Goal: Task Accomplishment & Management: Manage account settings

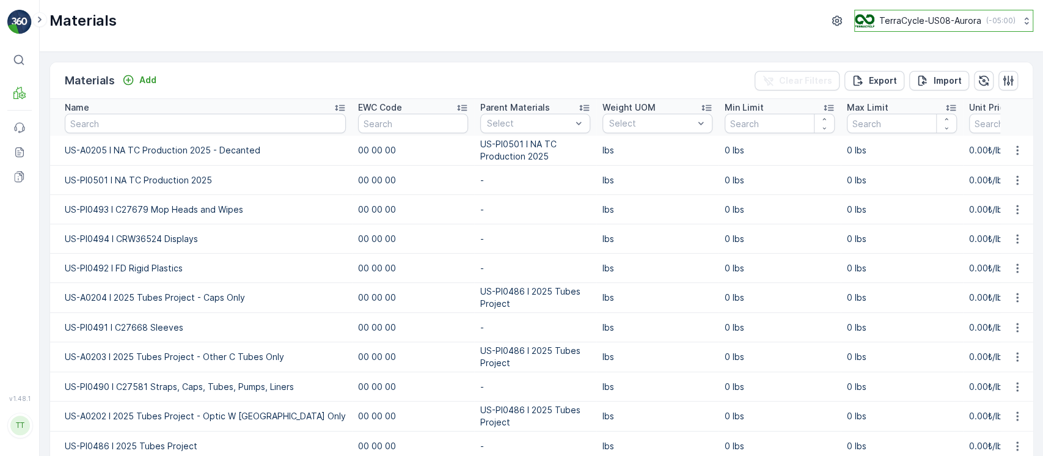
click at [945, 20] on p "TerraCycle-US08-Aurora" at bounding box center [930, 21] width 102 height 12
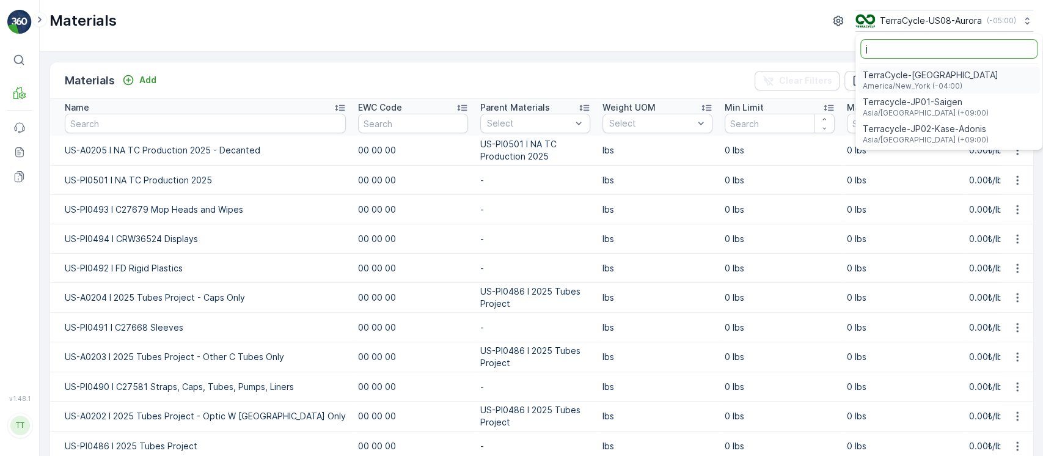
type input "j"
click at [942, 130] on span "Terracycle-JP02-Kase-Adonis" at bounding box center [926, 129] width 126 height 12
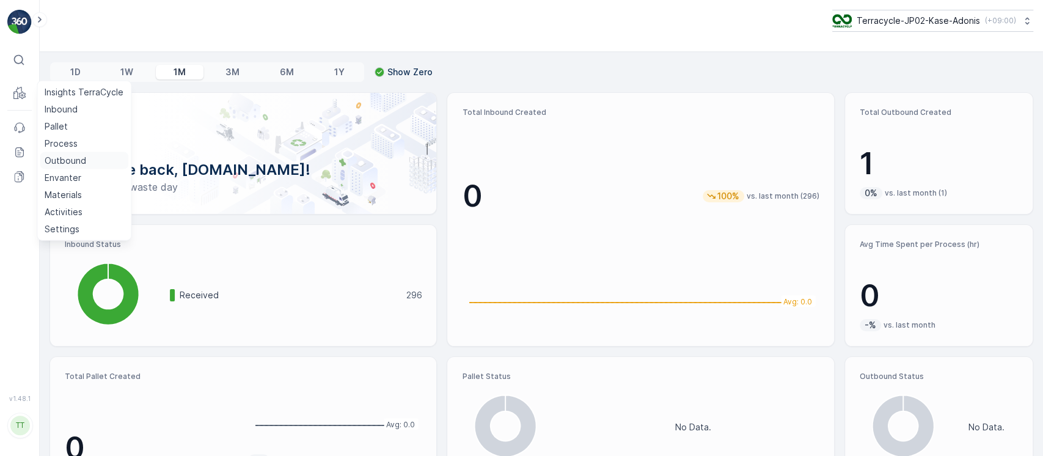
click at [69, 158] on p "Outbound" at bounding box center [66, 161] width 42 height 12
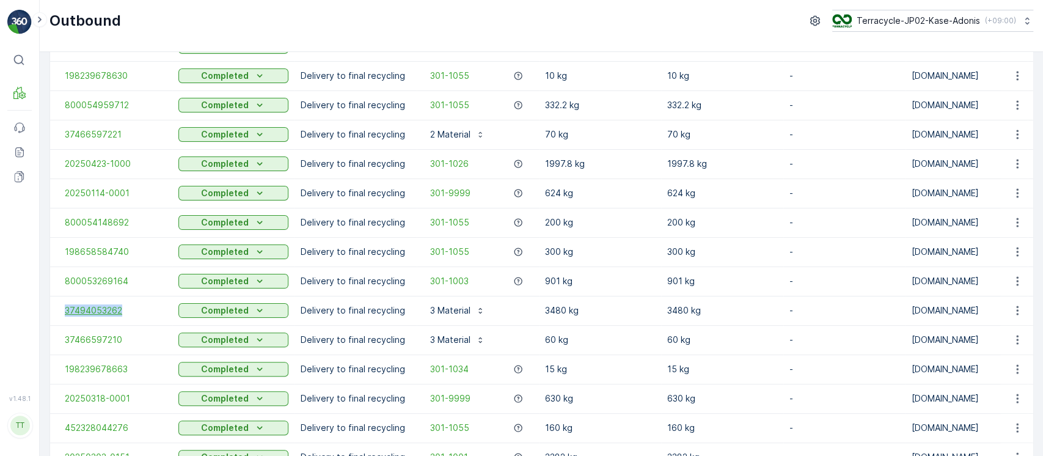
drag, startPoint x: 64, startPoint y: 307, endPoint x: 139, endPoint y: 306, distance: 75.8
click at [139, 306] on td "37494053262" at bounding box center [111, 310] width 122 height 29
copy span "37494053262"
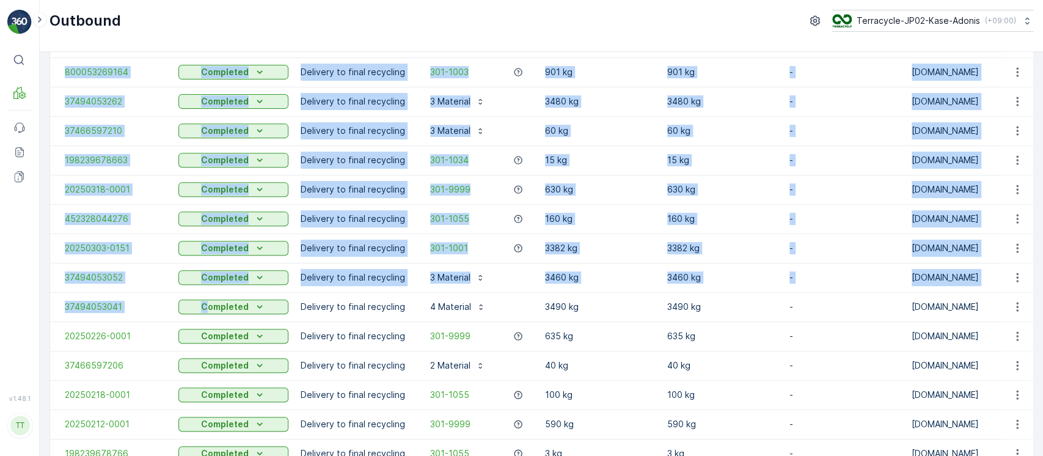
scroll to position [407, 0]
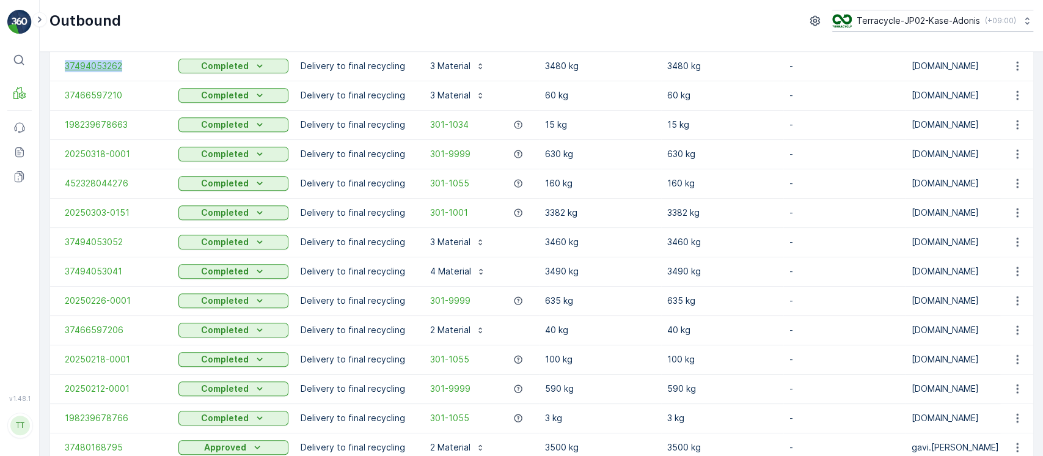
drag, startPoint x: 59, startPoint y: 144, endPoint x: 134, endPoint y: 66, distance: 108.5
click at [134, 66] on tbody "20250617-0001 Completed Delivery to final recycling 301-1060 2.2 kg 2.2 kg - TC…" at bounding box center [899, 462] width 1698 height 1467
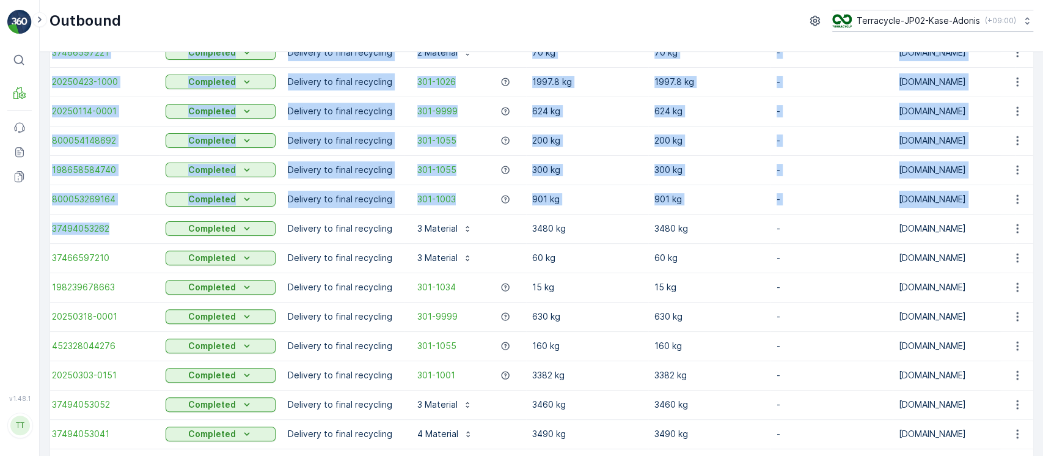
scroll to position [0, 0]
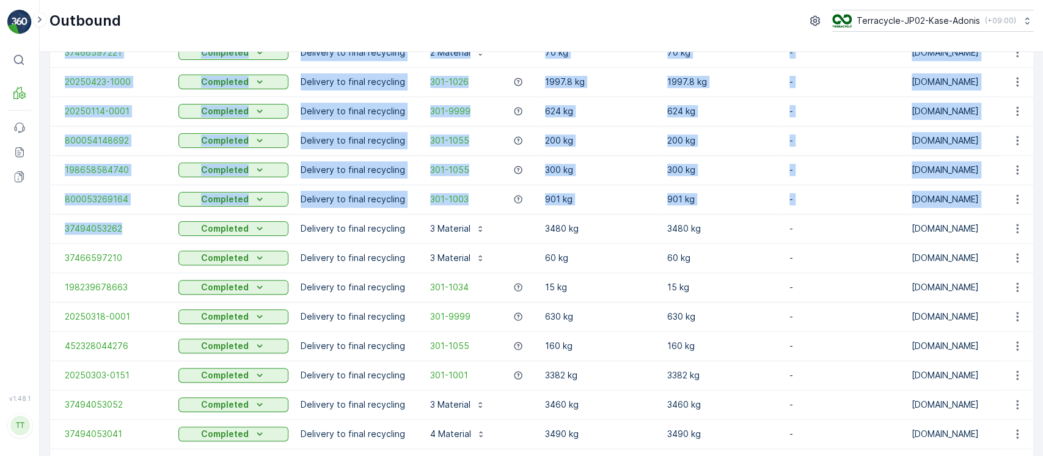
copy tbody "20250617-0001 Completed Delivery to final recycling 301-1060 2.2 kg 2.2 kg - TC…"
click at [13, 146] on icon at bounding box center [19, 152] width 12 height 12
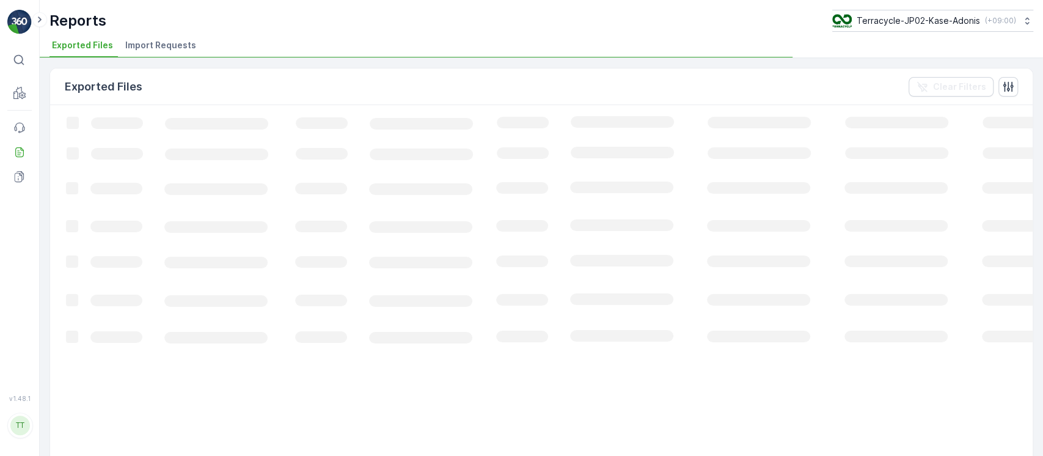
click at [163, 46] on span "Import Requests" at bounding box center [160, 45] width 71 height 12
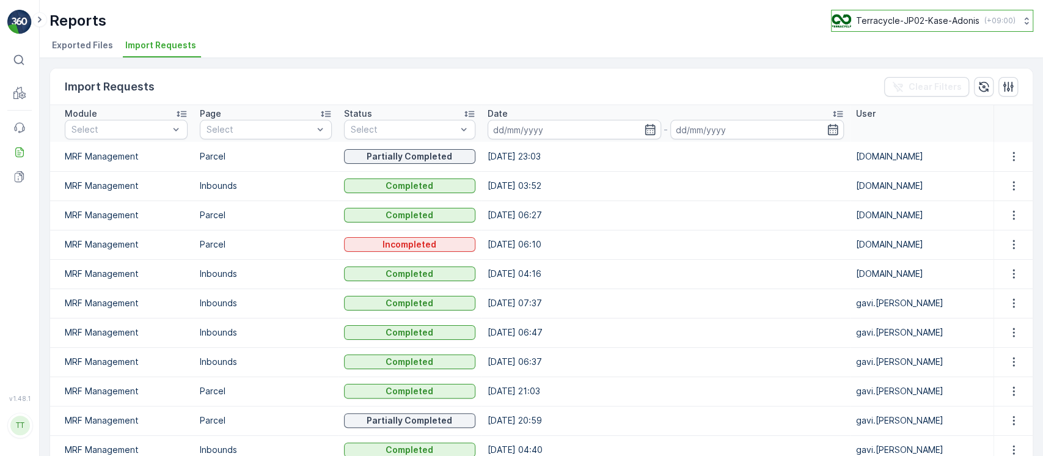
click at [933, 18] on p "Terracycle-JP02-Kase-Adonis" at bounding box center [917, 21] width 123 height 12
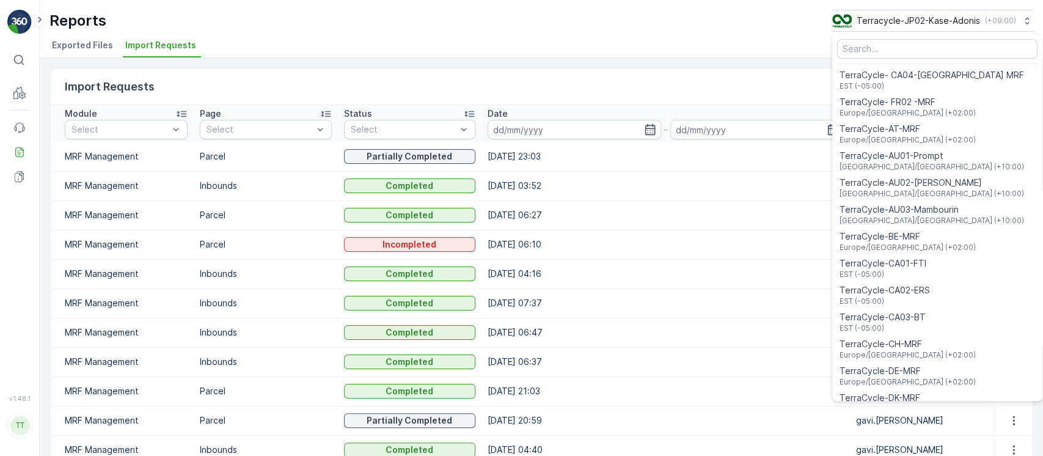
click at [614, 192] on td "14.08.2025 03:52" at bounding box center [666, 185] width 369 height 29
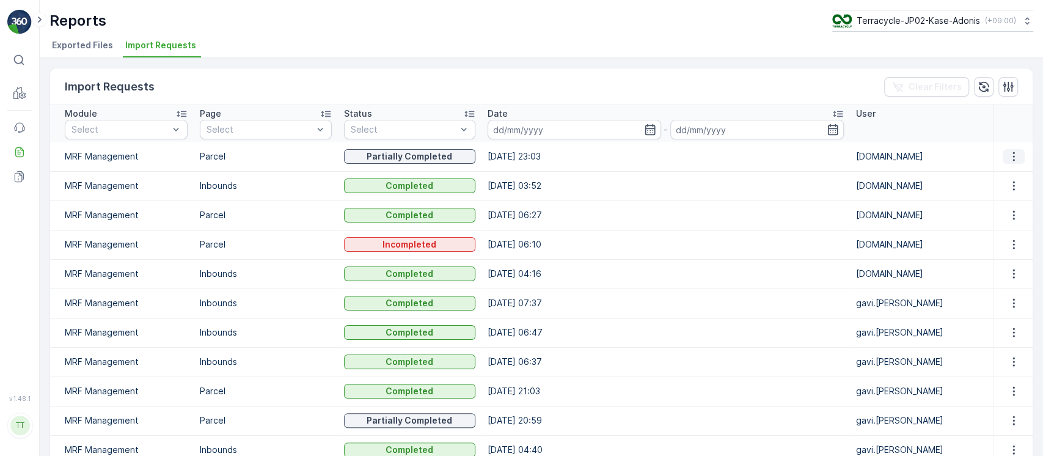
click at [1008, 159] on icon "button" at bounding box center [1014, 156] width 12 height 12
click at [1002, 170] on span "See More Details" at bounding box center [1002, 174] width 71 height 12
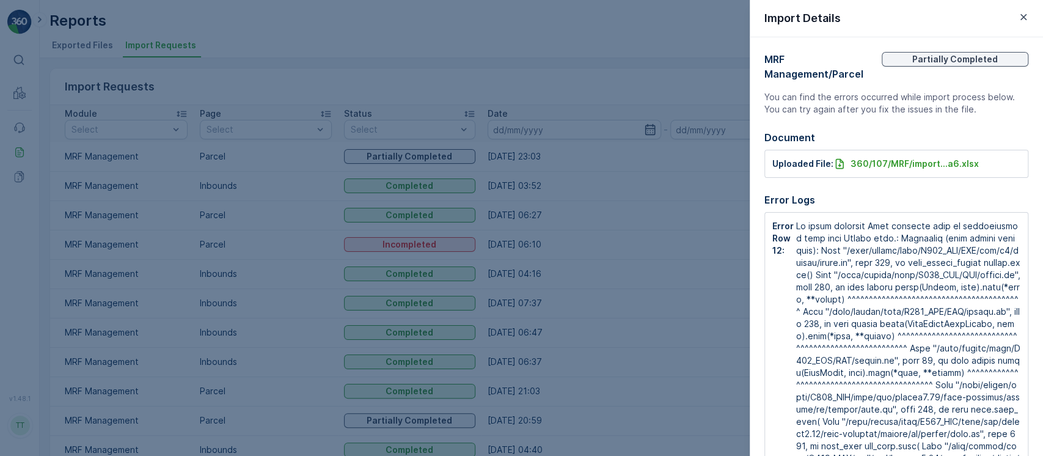
click at [695, 285] on div at bounding box center [521, 228] width 1043 height 456
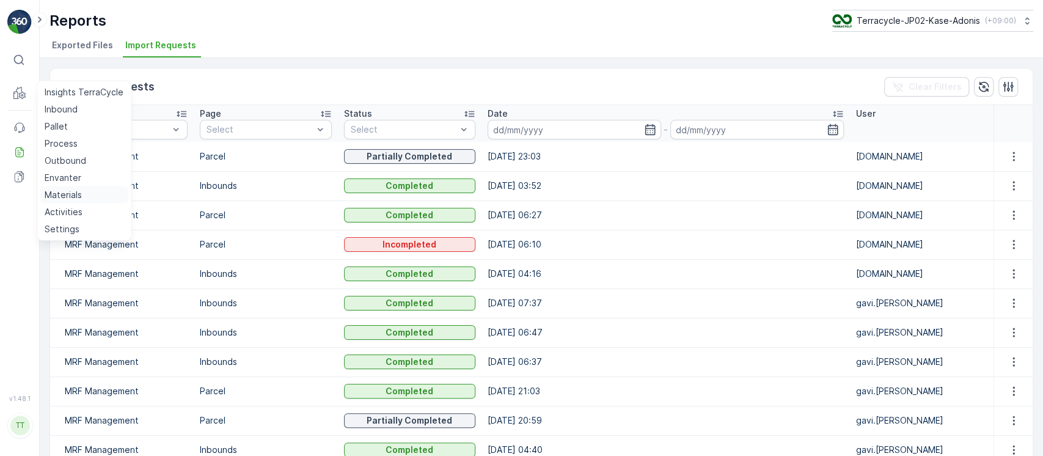
click at [70, 189] on p "Materials" at bounding box center [63, 195] width 37 height 12
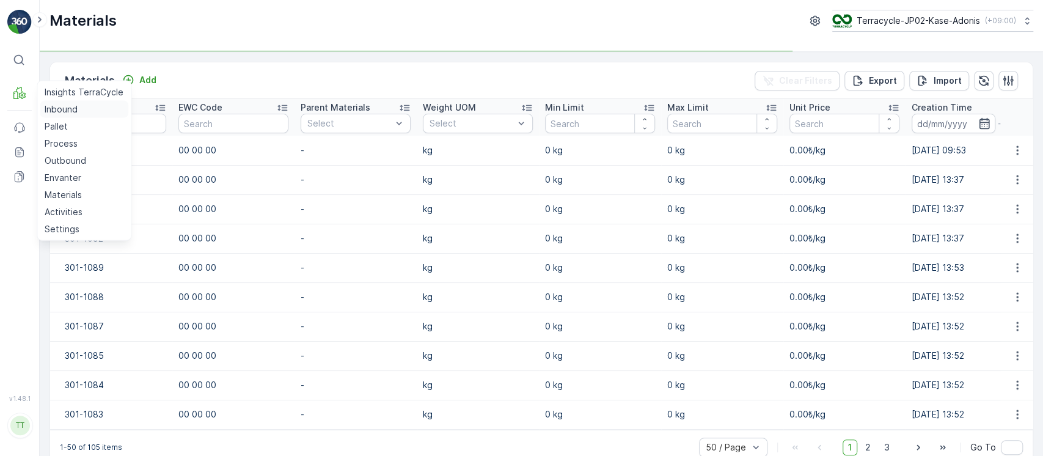
click at [51, 108] on p "Inbound" at bounding box center [61, 109] width 33 height 12
click at [231, 88] on div "Materials Add Clear Filters Export Import" at bounding box center [541, 80] width 983 height 37
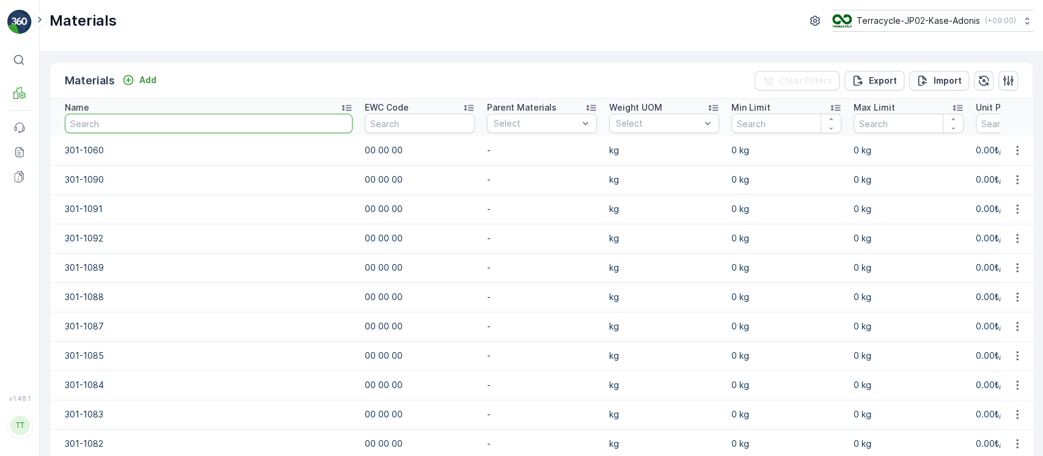
drag, startPoint x: 231, startPoint y: 88, endPoint x: 180, endPoint y: 119, distance: 59.2
click at [180, 119] on input "text" at bounding box center [209, 124] width 288 height 20
paste input "301-1022"
type input "301-1022"
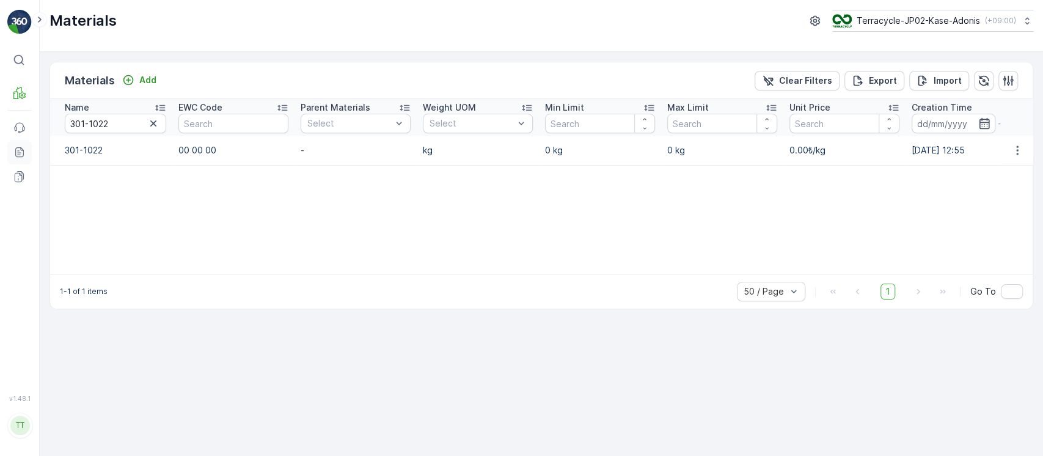
click at [24, 149] on icon at bounding box center [19, 152] width 12 height 12
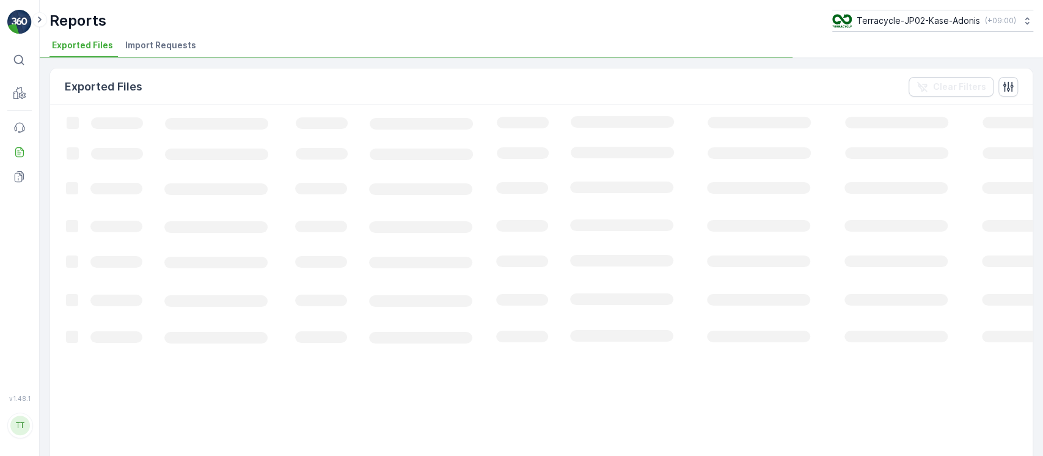
click at [172, 48] on span "Import Requests" at bounding box center [160, 45] width 71 height 12
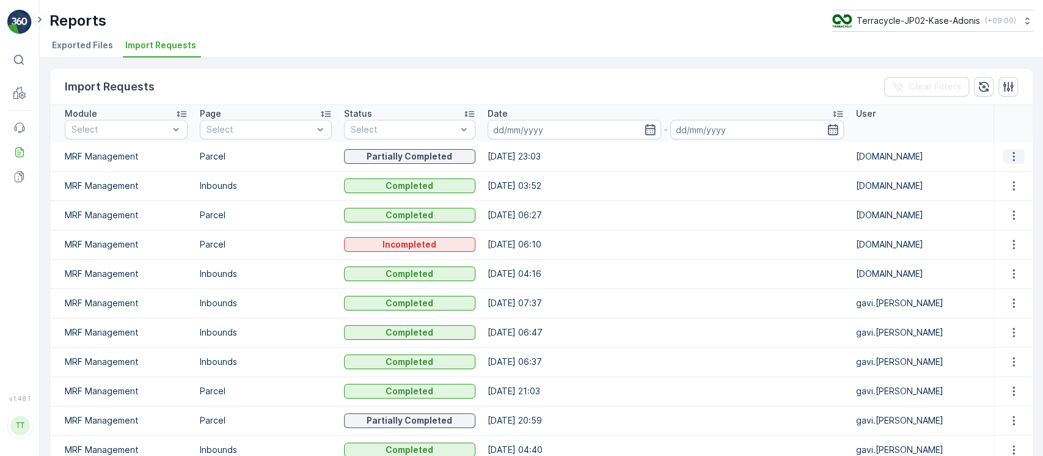
click at [1014, 159] on icon "button" at bounding box center [1014, 156] width 12 height 12
click at [1014, 175] on span "See More Details" at bounding box center [1002, 174] width 71 height 12
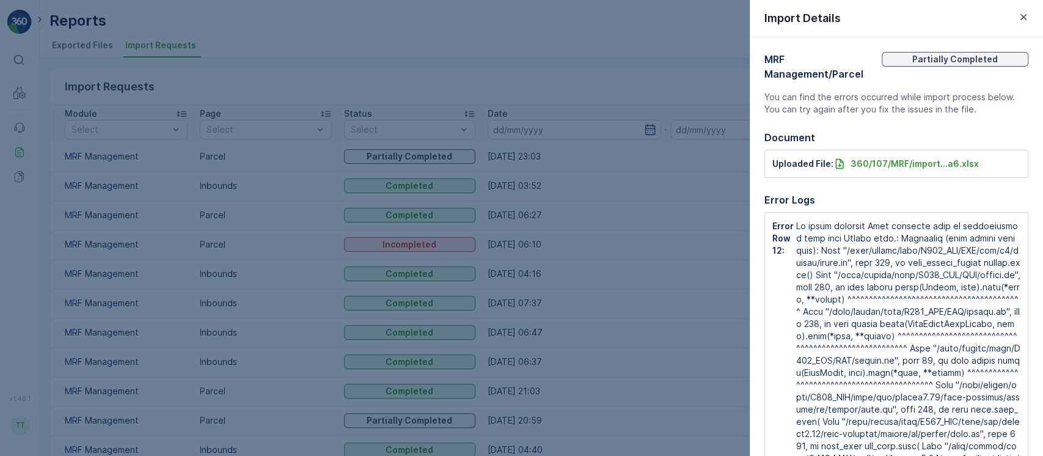
click at [670, 380] on div at bounding box center [521, 228] width 1043 height 456
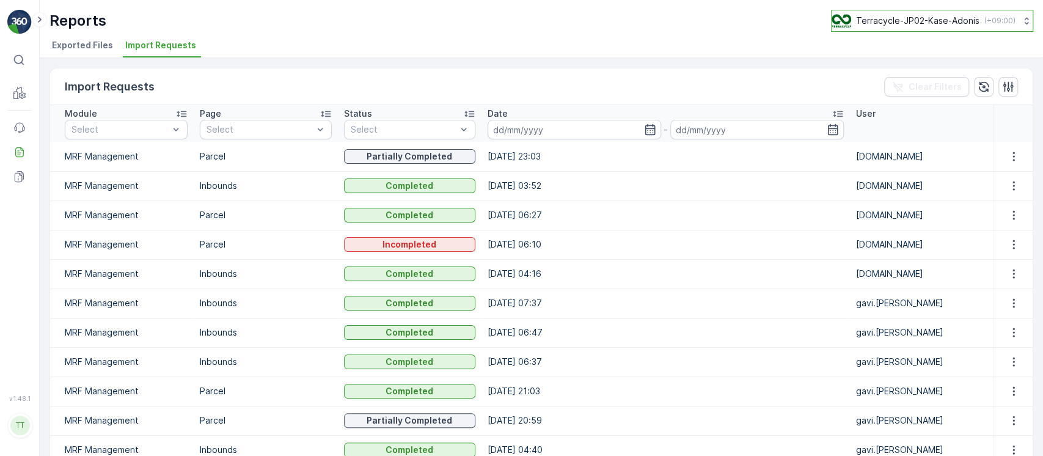
click at [862, 16] on p "Terracycle-JP02-Kase-Adonis" at bounding box center [917, 21] width 123 height 12
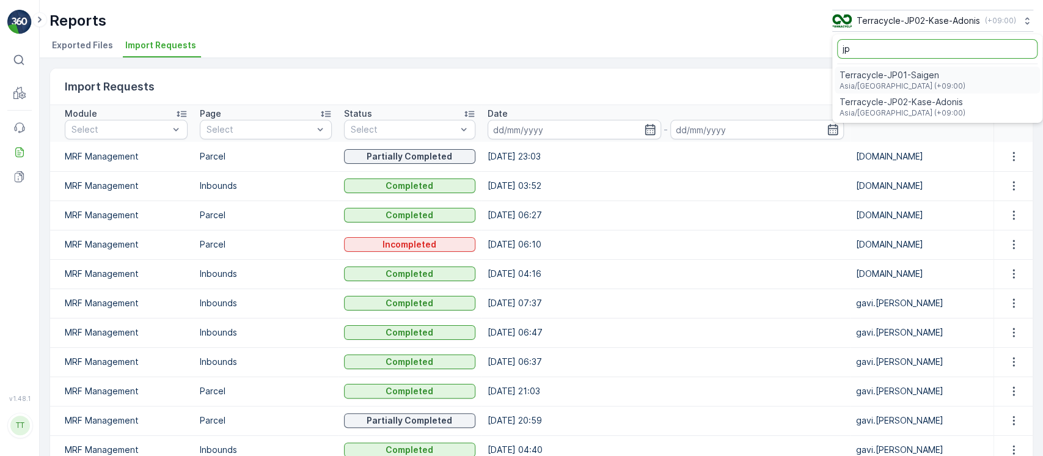
type input "jp"
click at [889, 79] on span "Terracycle-JP01-Saigen" at bounding box center [903, 75] width 126 height 12
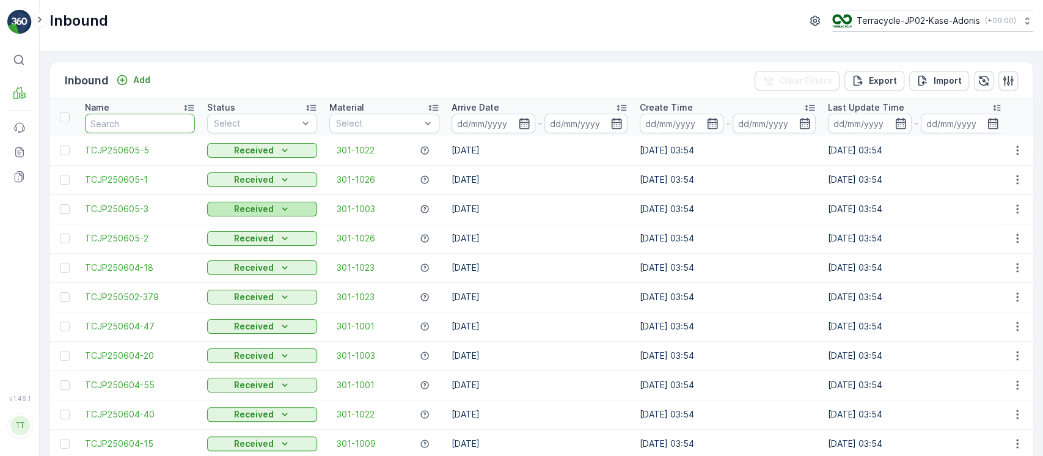
drag, startPoint x: 178, startPoint y: 127, endPoint x: 300, endPoint y: 213, distance: 149.0
click at [178, 126] on input "text" at bounding box center [140, 124] width 110 height 20
paste input "TCJP250526-75"
type input "TCJP250526-75"
click at [300, 213] on div "Received" at bounding box center [262, 209] width 100 height 12
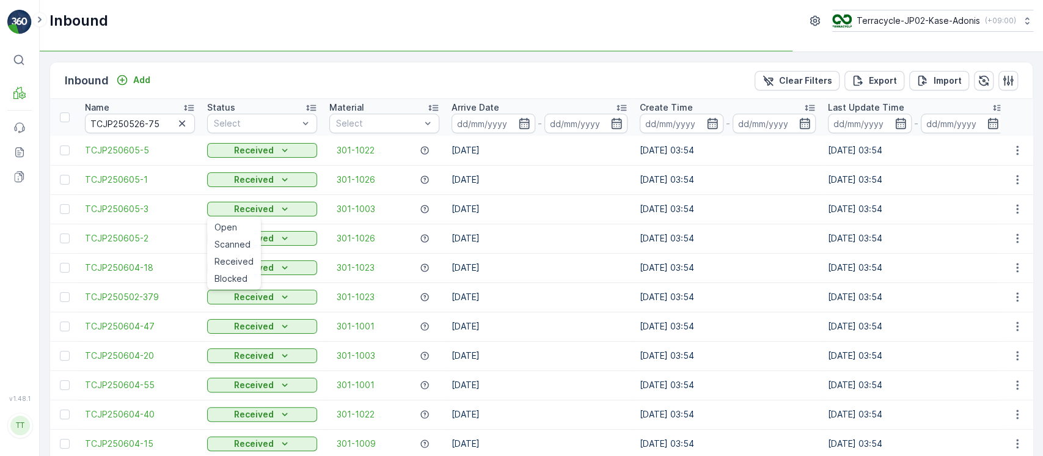
drag, startPoint x: 75, startPoint y: 117, endPoint x: 161, endPoint y: 123, distance: 87.0
click at [161, 123] on input "TCJP250526-75" at bounding box center [140, 124] width 110 height 20
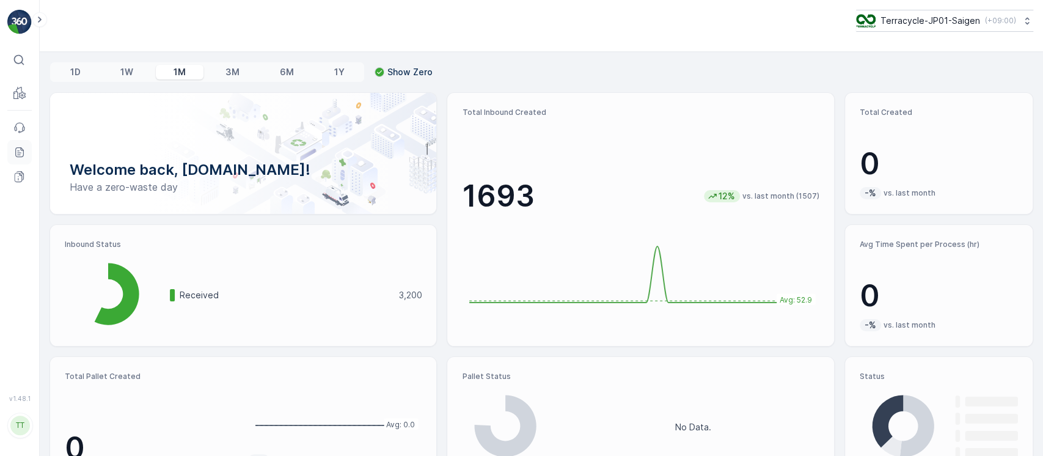
click at [22, 153] on icon at bounding box center [19, 152] width 12 height 12
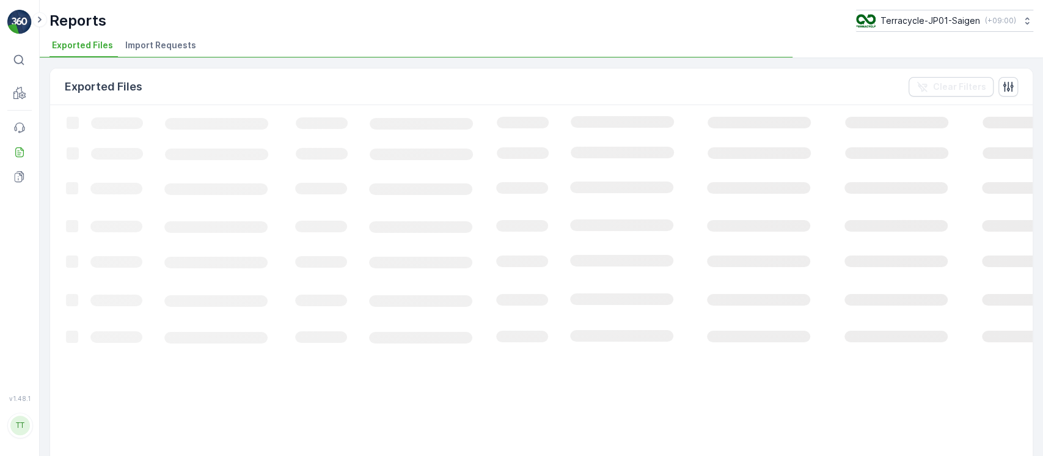
click at [185, 46] on span "Import Requests" at bounding box center [160, 45] width 71 height 12
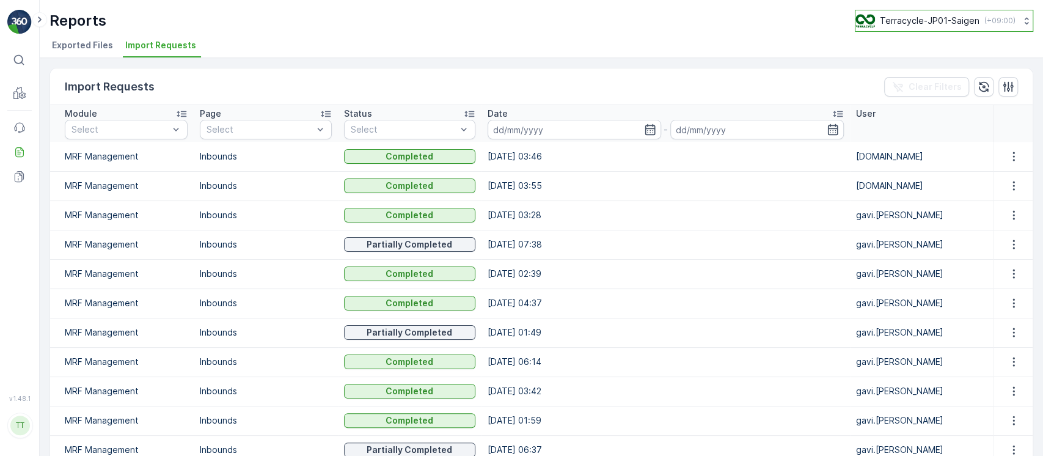
click at [926, 18] on p "Terracycle-JP01-Saigen" at bounding box center [930, 21] width 100 height 12
type input "ko"
click at [937, 76] on span "Terracycle- KOR-MRF" at bounding box center [927, 75] width 126 height 12
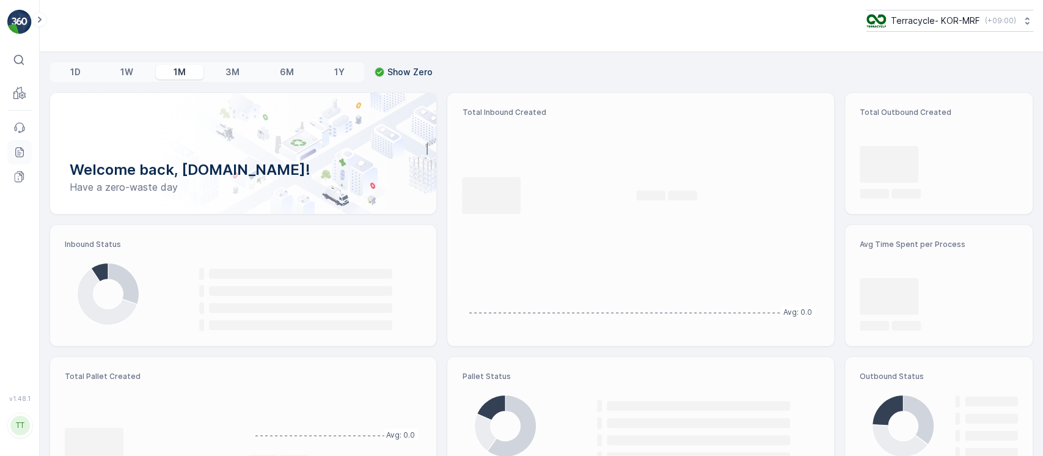
drag, startPoint x: 23, startPoint y: 155, endPoint x: 24, endPoint y: 161, distance: 6.4
click at [24, 161] on link "Reports" at bounding box center [19, 152] width 24 height 24
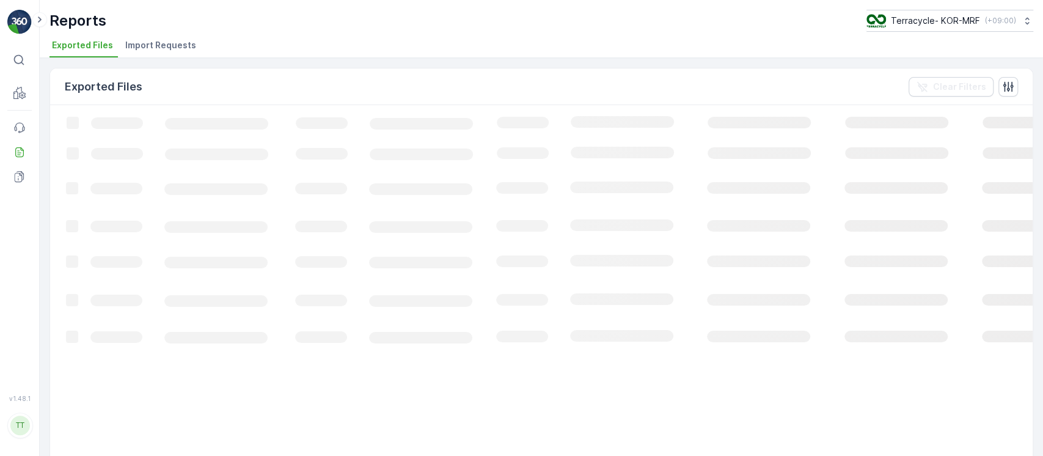
click at [142, 34] on div "Reports Terracycle- KOR-MRF ( +09:00 ) Exported Files Import Requests" at bounding box center [541, 29] width 1003 height 58
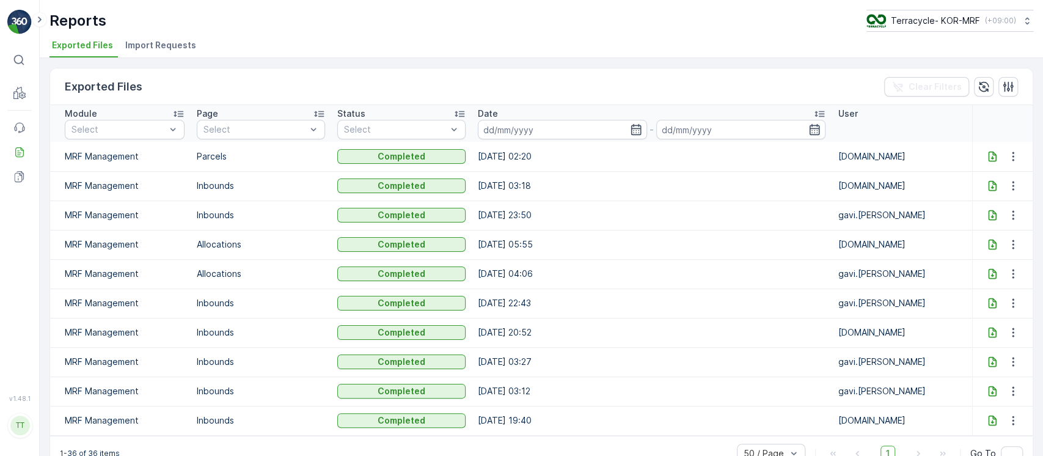
click at [156, 46] on span "Import Requests" at bounding box center [160, 45] width 71 height 12
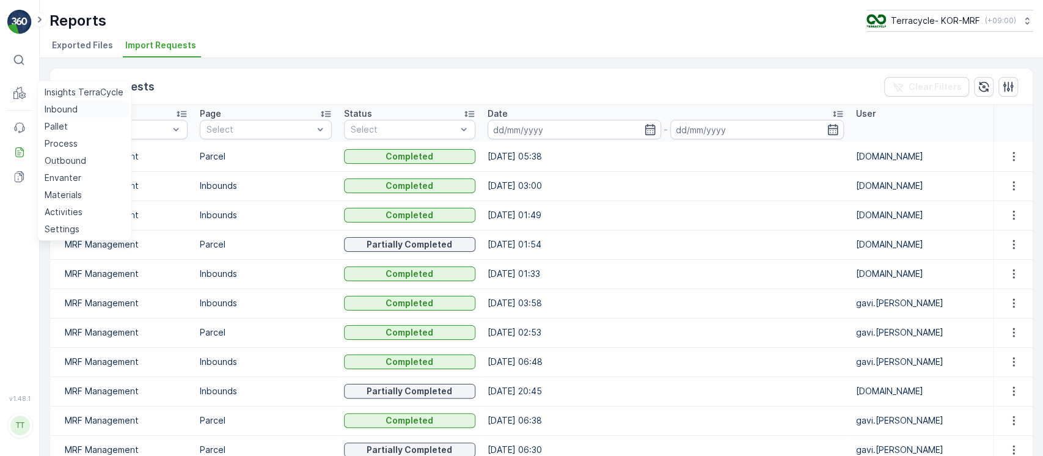
click at [62, 111] on p "Inbound" at bounding box center [61, 109] width 33 height 12
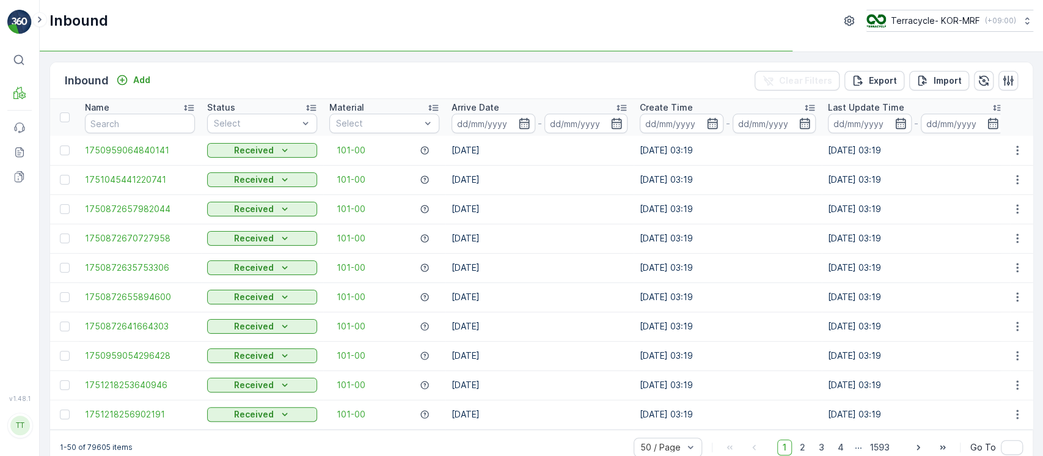
click at [518, 109] on div "Arrive Date" at bounding box center [540, 107] width 176 height 12
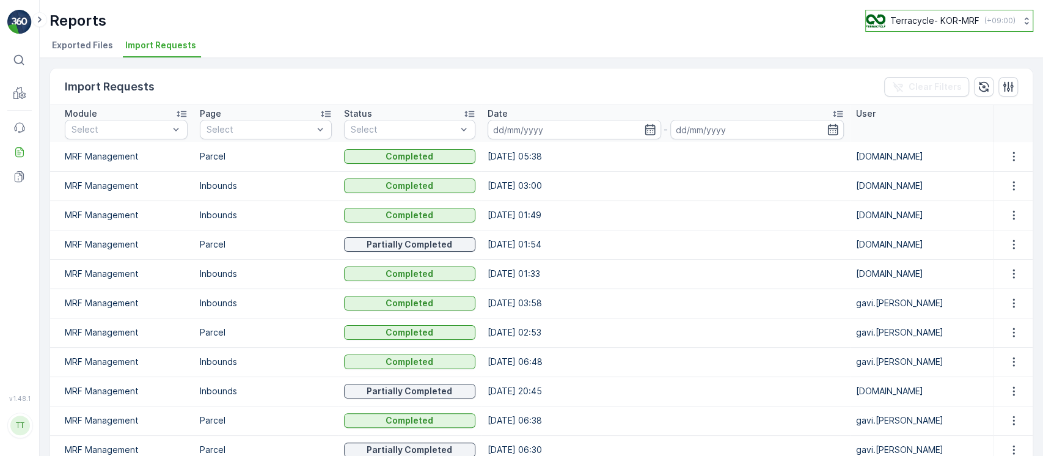
click at [1024, 24] on icon at bounding box center [1027, 21] width 12 height 12
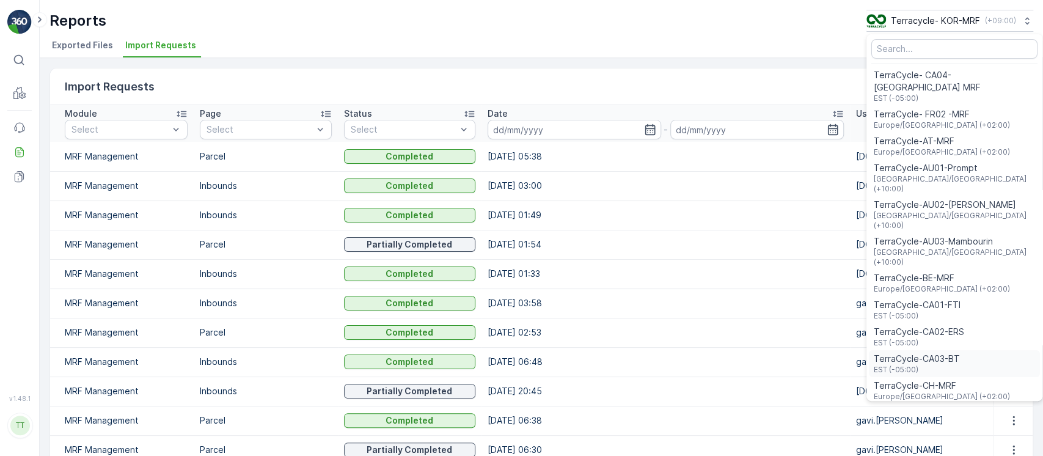
scroll to position [878, 0]
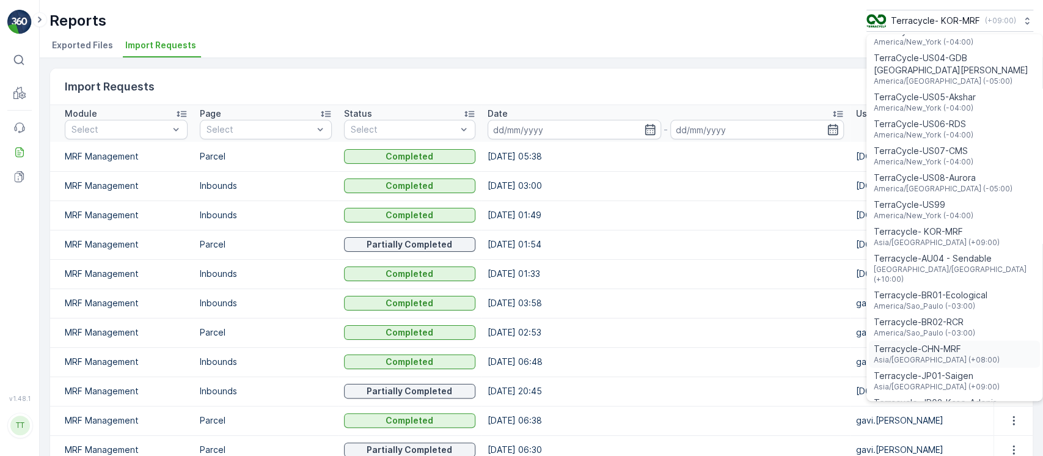
click at [965, 340] on div "Terracycle-CHN-MRF Asia/Shanghai (+08:00)" at bounding box center [954, 353] width 171 height 27
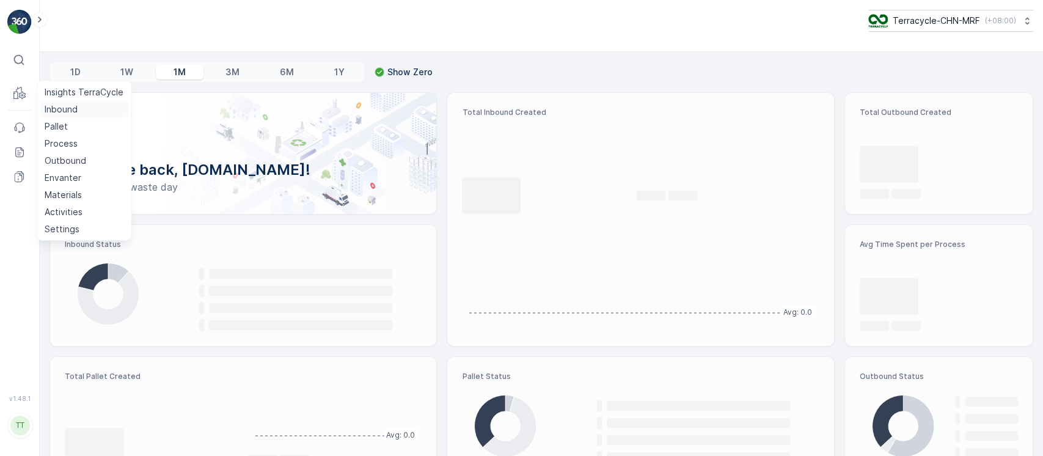
click at [50, 109] on p "Inbound" at bounding box center [61, 109] width 33 height 12
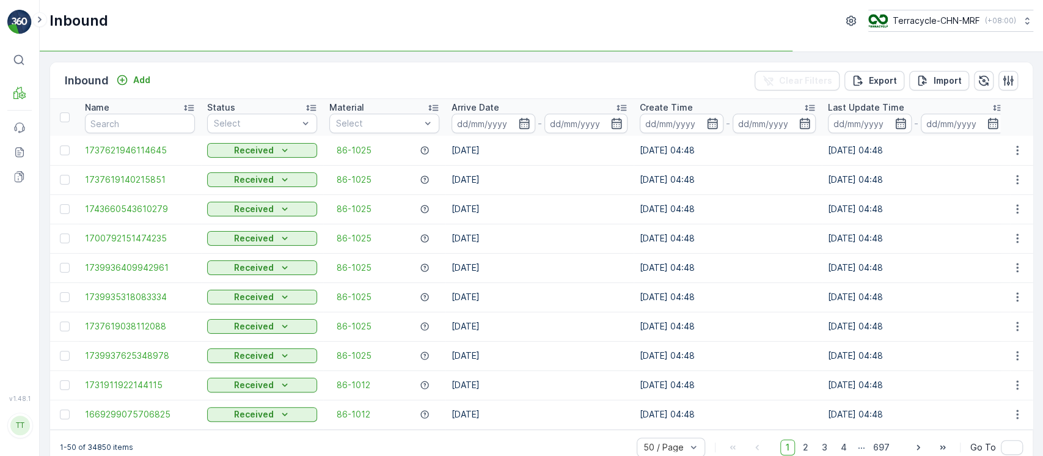
click at [483, 105] on p "Arrive Date" at bounding box center [476, 107] width 48 height 12
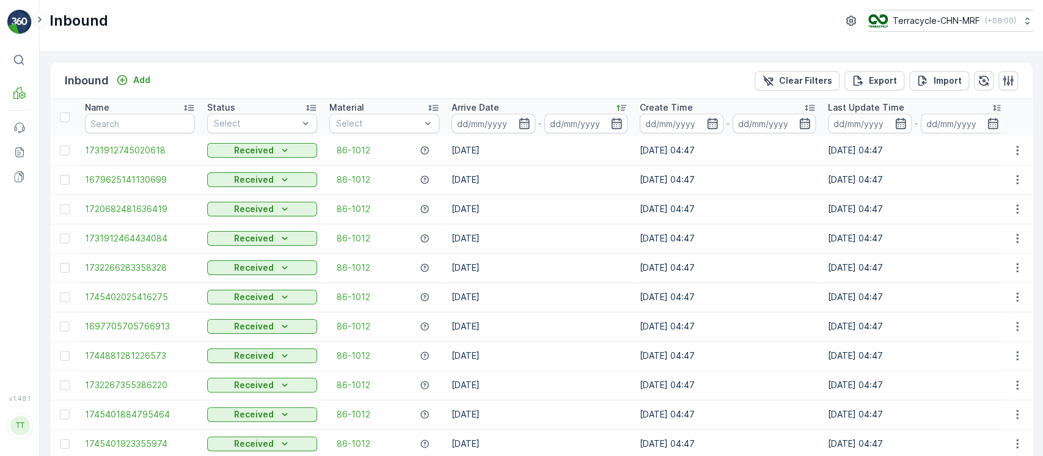
click at [582, 240] on td "30.04.2025" at bounding box center [540, 238] width 188 height 29
click at [934, 80] on p "Import" at bounding box center [948, 81] width 28 height 12
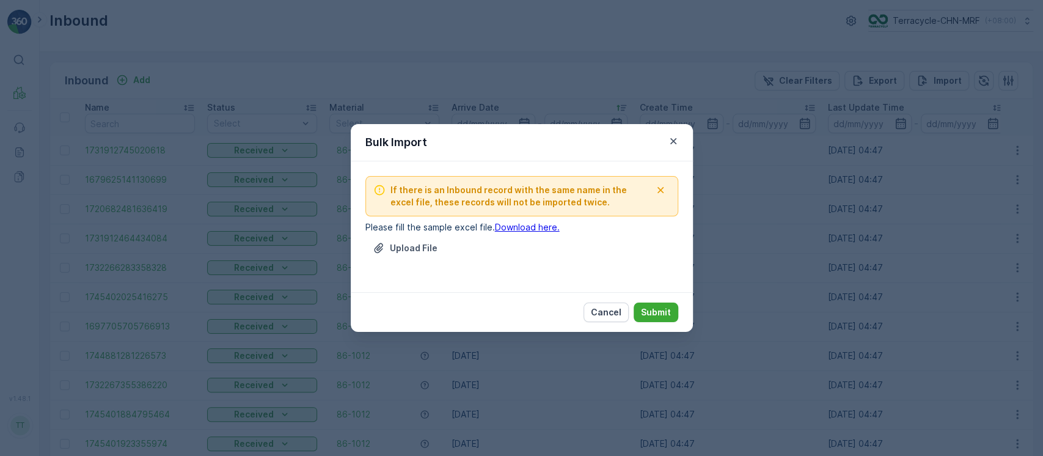
click at [549, 230] on link "Download here." at bounding box center [527, 227] width 65 height 10
click at [603, 314] on p "Cancel" at bounding box center [606, 312] width 31 height 12
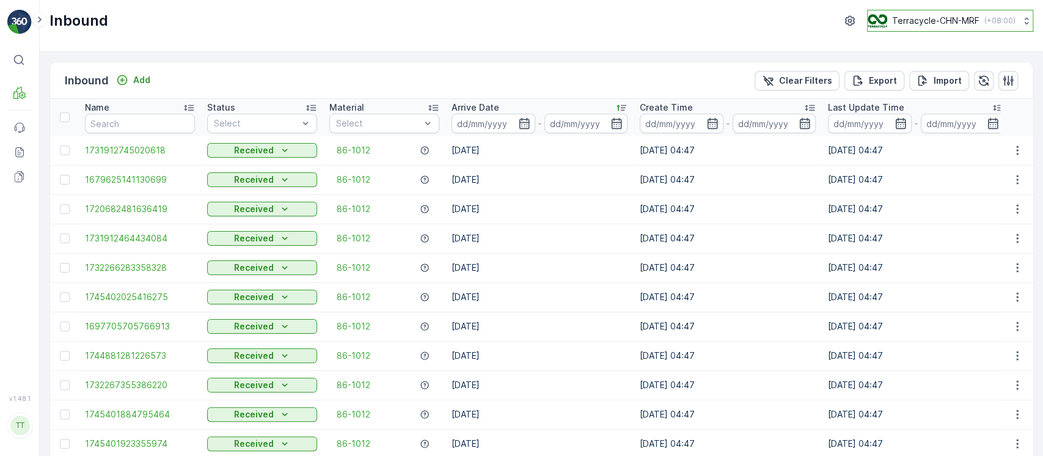
click at [994, 21] on p "( +08:00 )" at bounding box center [1000, 21] width 31 height 10
type input "8"
click at [947, 64] on ul "8 TerraCycle-US08-Aurora America/Chicago (-05:00)" at bounding box center [955, 65] width 175 height 62
click at [953, 71] on span "TerraCycle-US08-Aurora" at bounding box center [945, 75] width 139 height 12
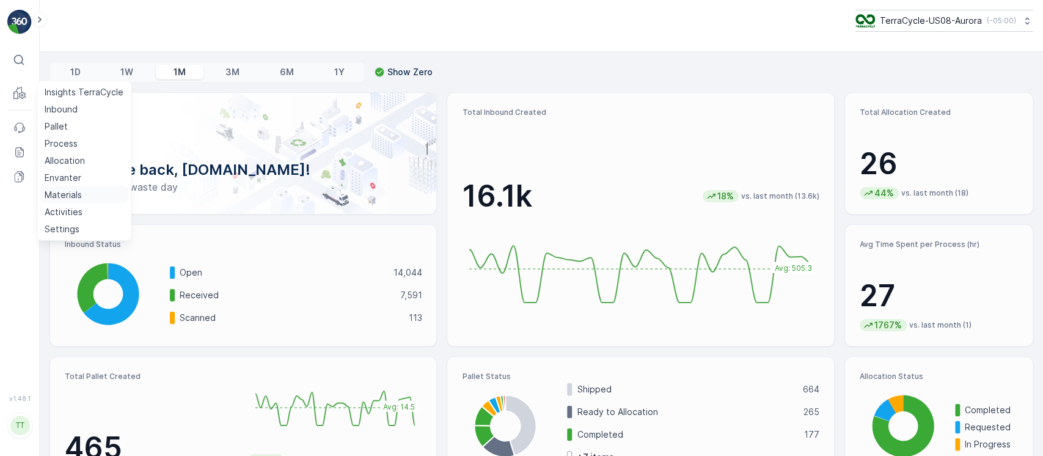
click at [76, 189] on p "Materials" at bounding box center [63, 195] width 37 height 12
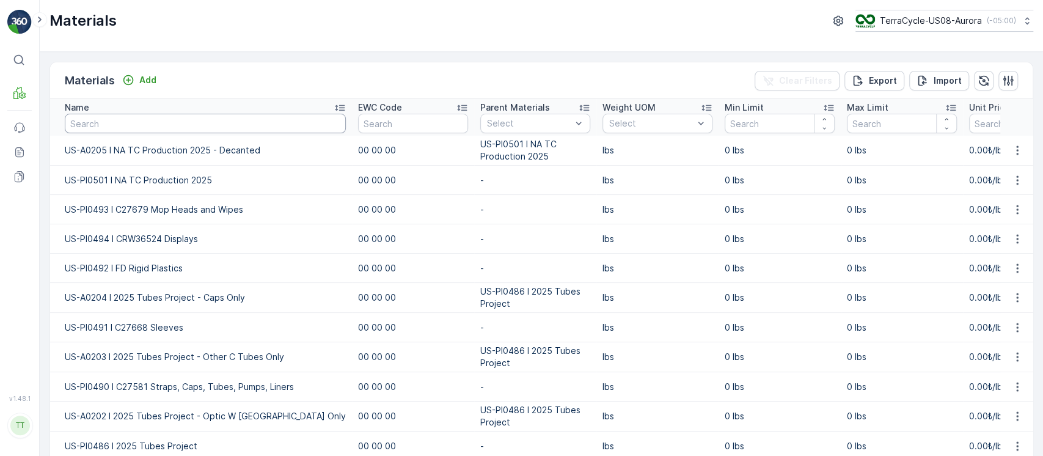
click at [142, 123] on input "text" at bounding box center [205, 124] width 281 height 20
paste input "US-A0006 I Electronic Waste"
type input "US-A0006 I Electronic Waste"
click at [191, 131] on input "US-A0006 I Electronic Waste" at bounding box center [205, 124] width 281 height 20
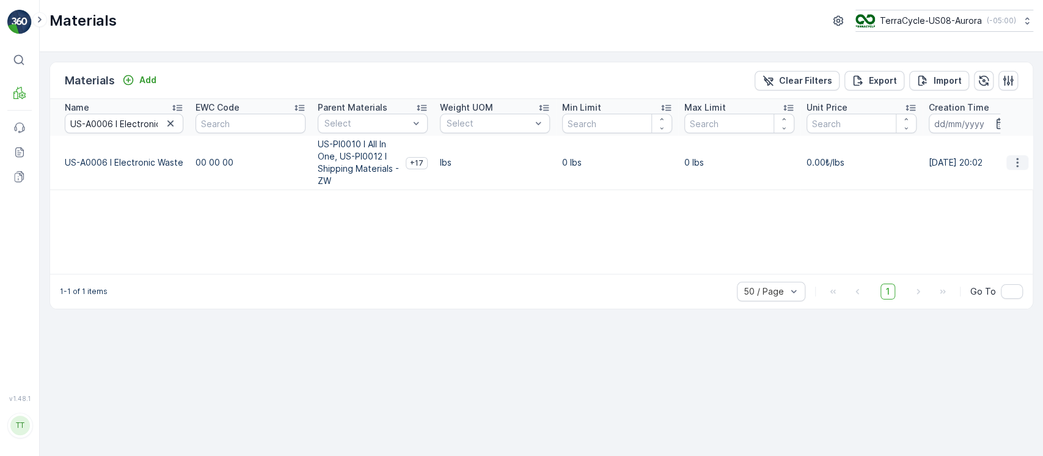
click at [1013, 160] on icon "button" at bounding box center [1017, 162] width 12 height 12
click at [996, 186] on span "Edit Material" at bounding box center [975, 181] width 51 height 12
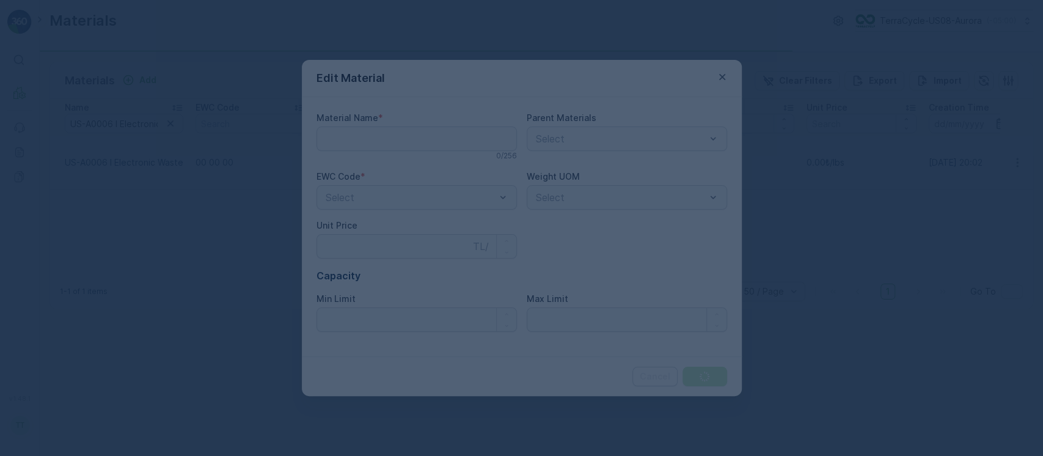
type Name "US-A0006 I Electronic Waste"
type Price "0"
type Limit "0"
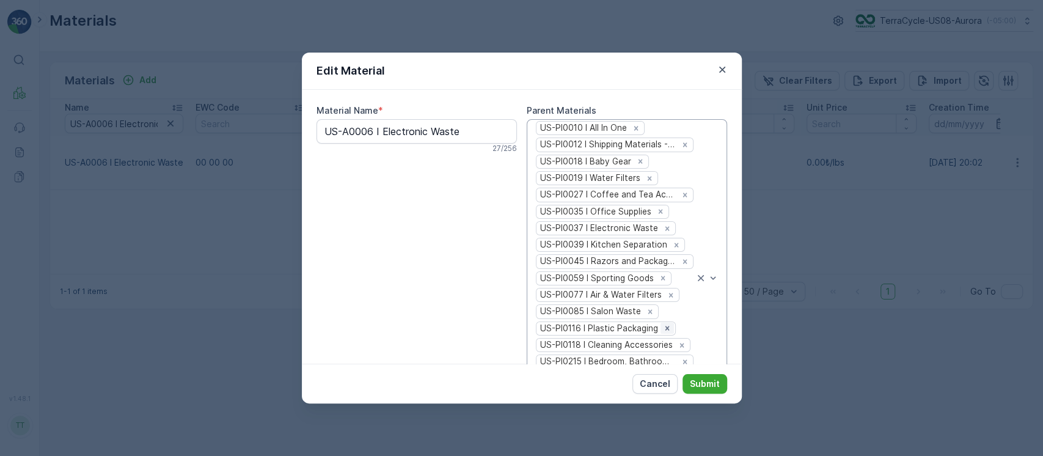
click at [670, 325] on div "Remove US-PI0116 I Plastic Packaging" at bounding box center [667, 328] width 13 height 11
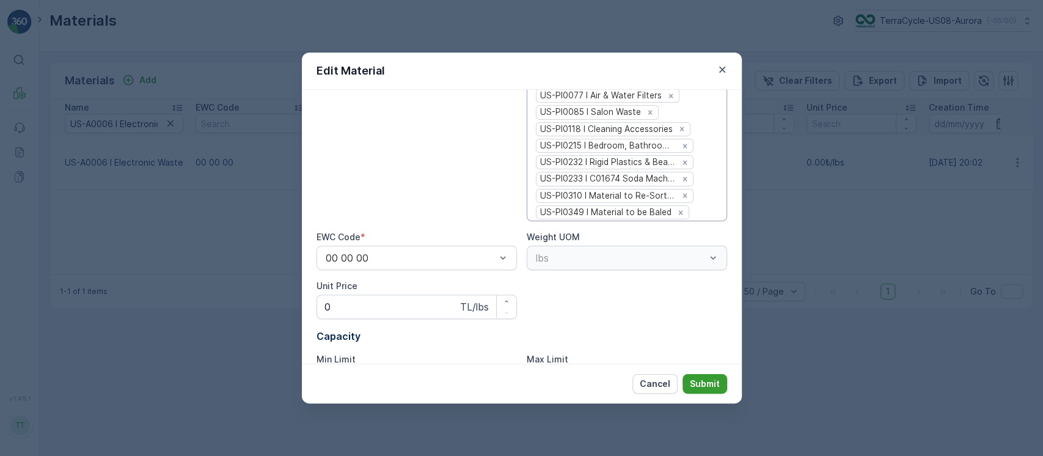
click at [711, 379] on p "Submit" at bounding box center [705, 384] width 30 height 12
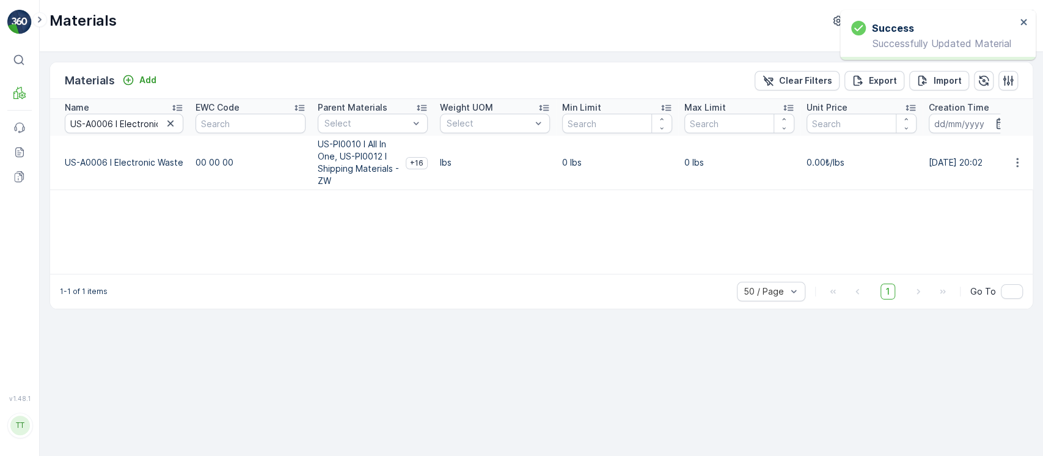
click at [83, 155] on td "US-A0006 I Electronic Waste" at bounding box center [119, 163] width 139 height 54
click at [86, 156] on td "US-A0006 I Electronic Waste" at bounding box center [119, 163] width 139 height 54
copy td "A0006"
click at [429, 222] on div "Name US-A0006 I Electronic Waste EWC Code Parent Materials Select Weight UOM Se…" at bounding box center [541, 186] width 983 height 175
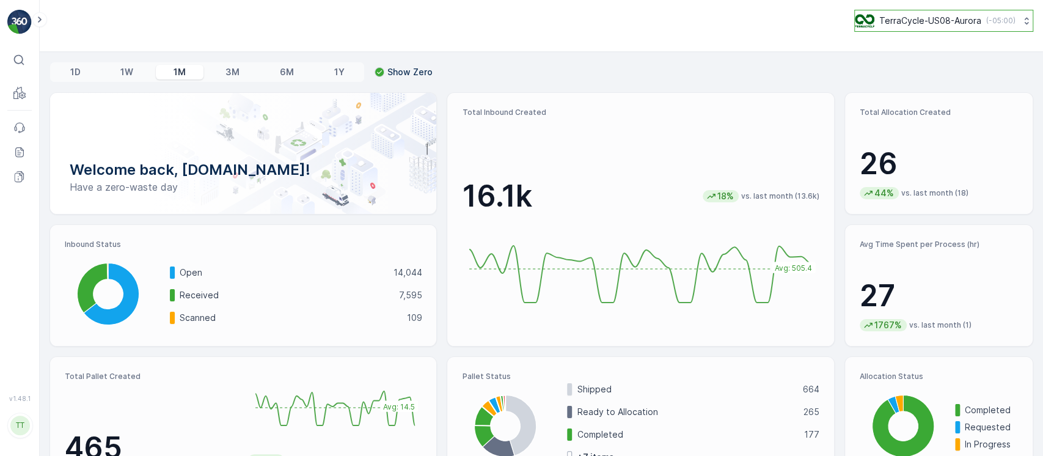
click at [942, 27] on button "TerraCycle-US08-Aurora ( -05:00 )" at bounding box center [943, 21] width 179 height 22
type input "chn"
click at [939, 75] on span "Terracycle-CHN-MRF" at bounding box center [926, 75] width 126 height 12
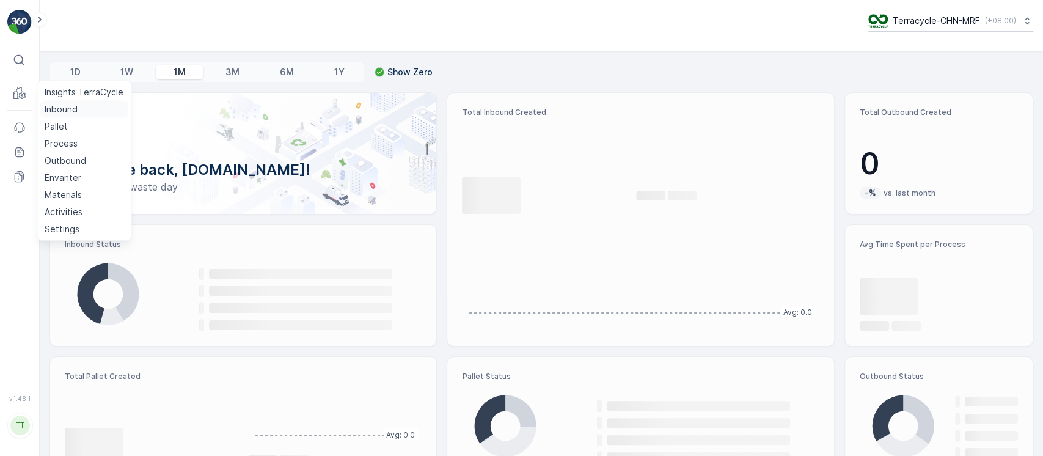
click at [49, 112] on p "Inbound" at bounding box center [61, 109] width 33 height 12
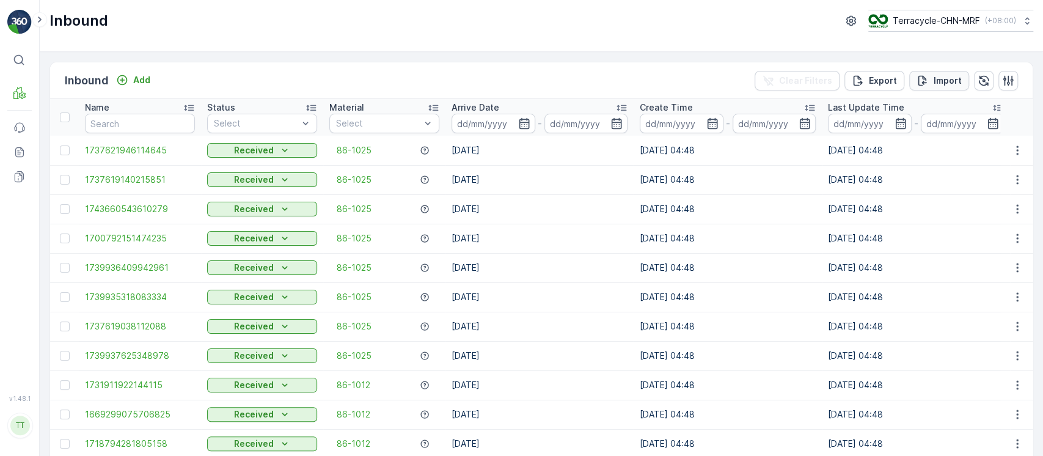
click at [945, 79] on p "Import" at bounding box center [948, 81] width 28 height 12
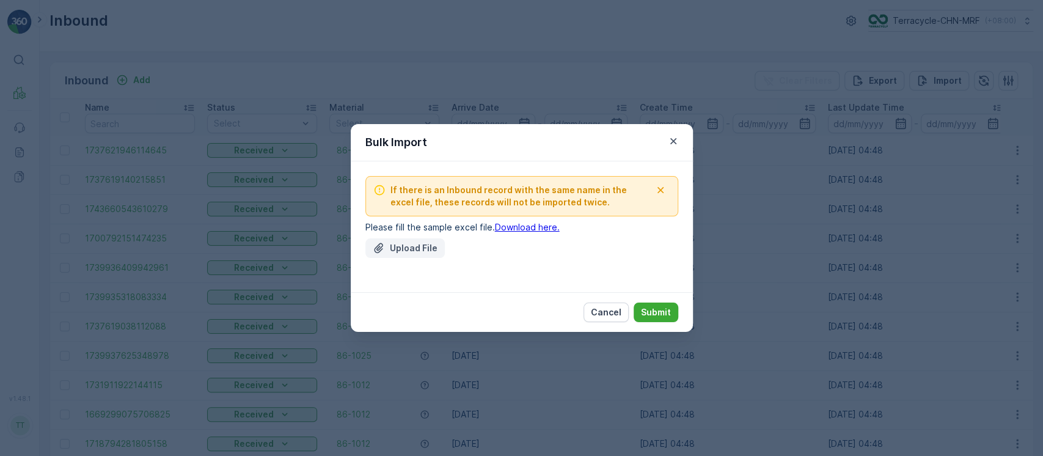
click at [411, 242] on p "Upload File" at bounding box center [414, 248] width 48 height 12
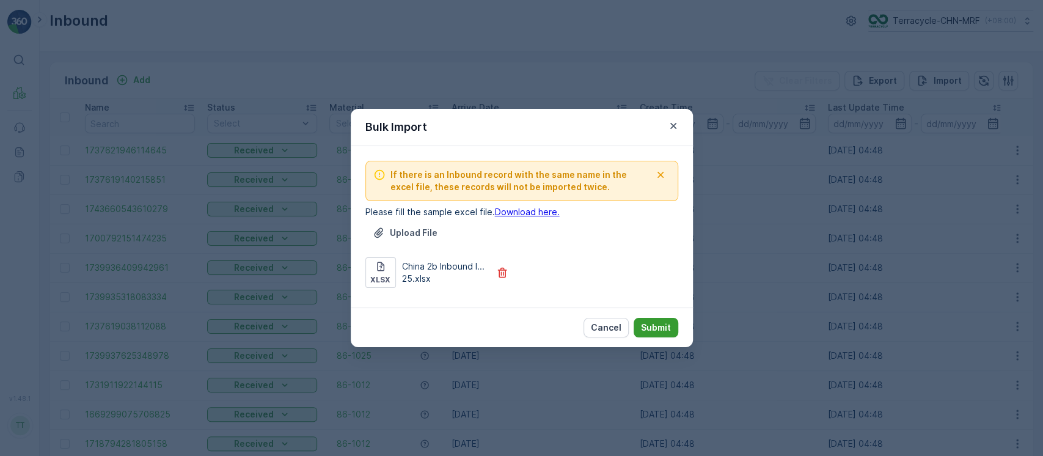
click at [651, 325] on p "Submit" at bounding box center [656, 327] width 30 height 12
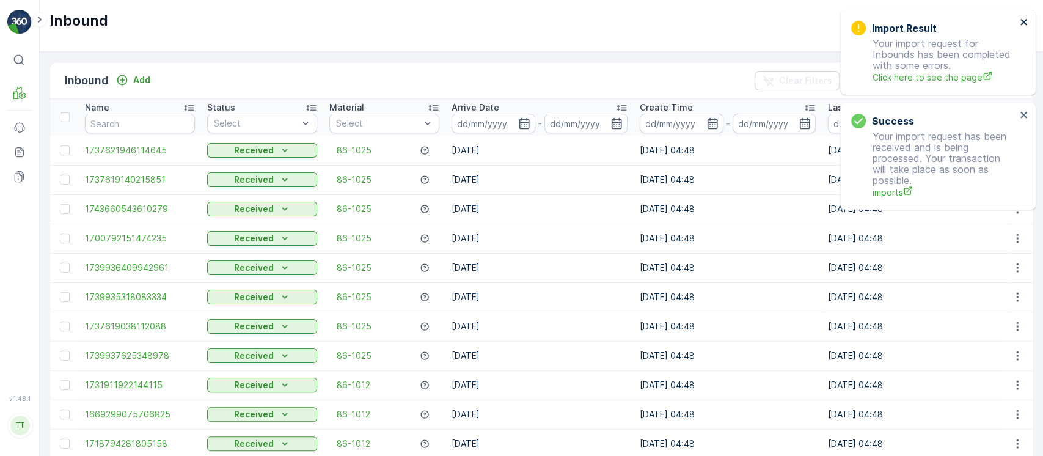
click at [1027, 25] on icon "close" at bounding box center [1024, 22] width 9 height 10
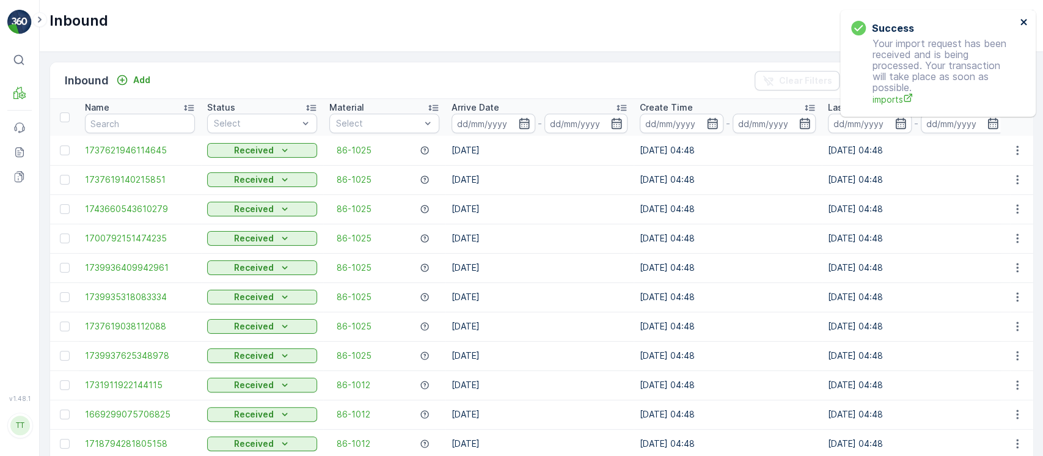
click at [1027, 25] on icon "close" at bounding box center [1024, 22] width 9 height 10
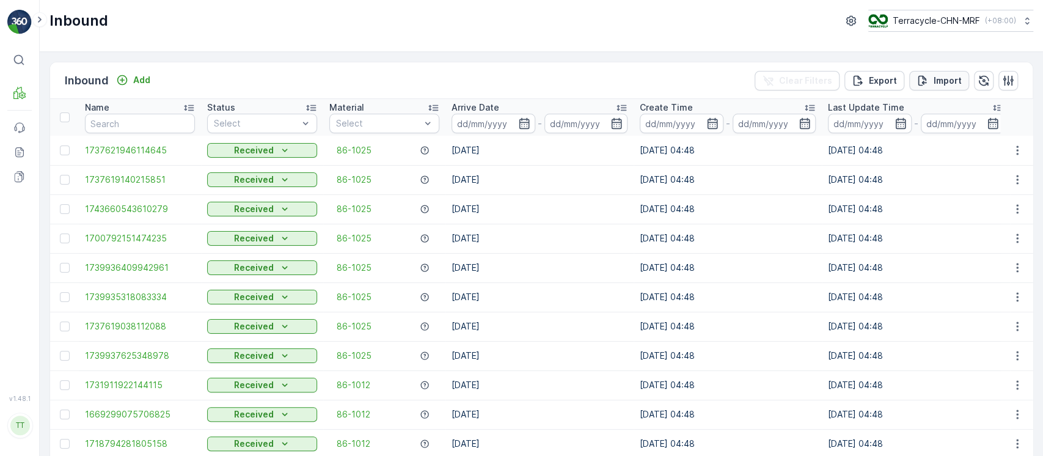
click at [961, 81] on button "Import" at bounding box center [939, 81] width 60 height 20
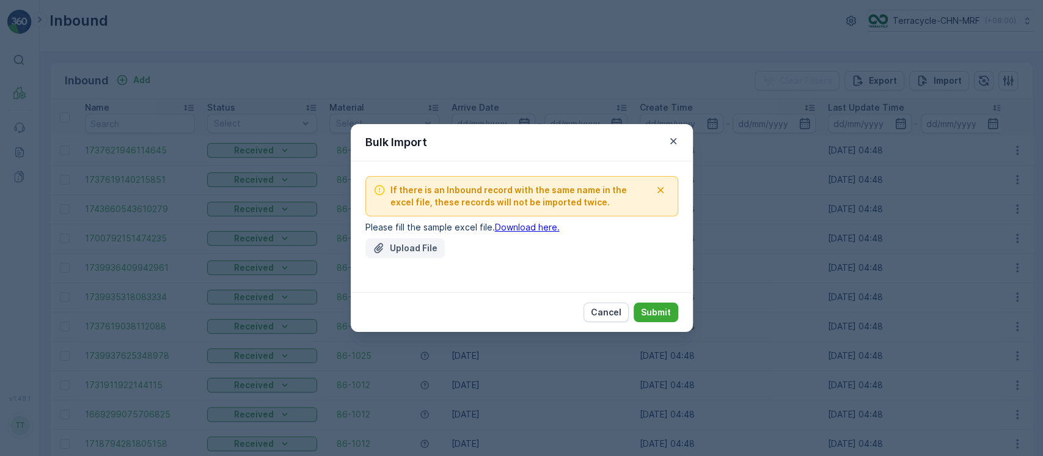
click at [373, 242] on icon "Upload File" at bounding box center [379, 248] width 12 height 12
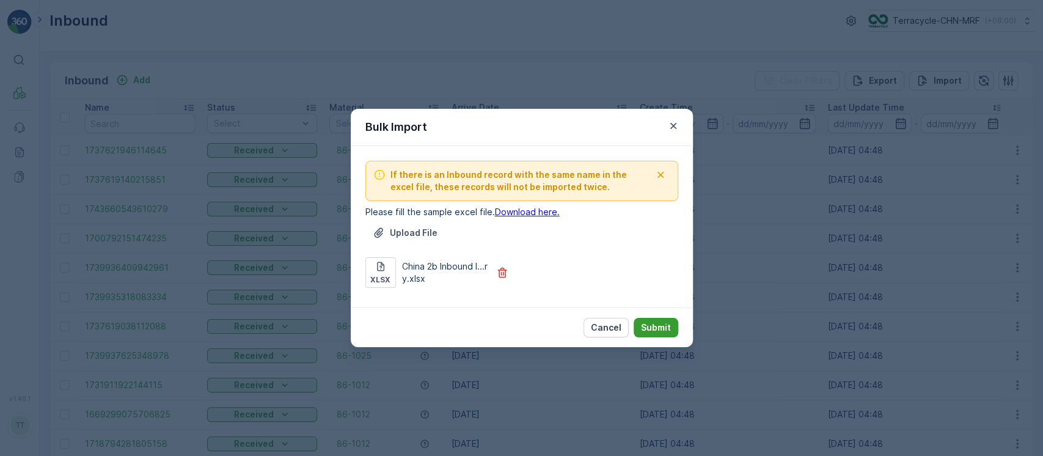
click at [664, 329] on p "Submit" at bounding box center [656, 327] width 30 height 12
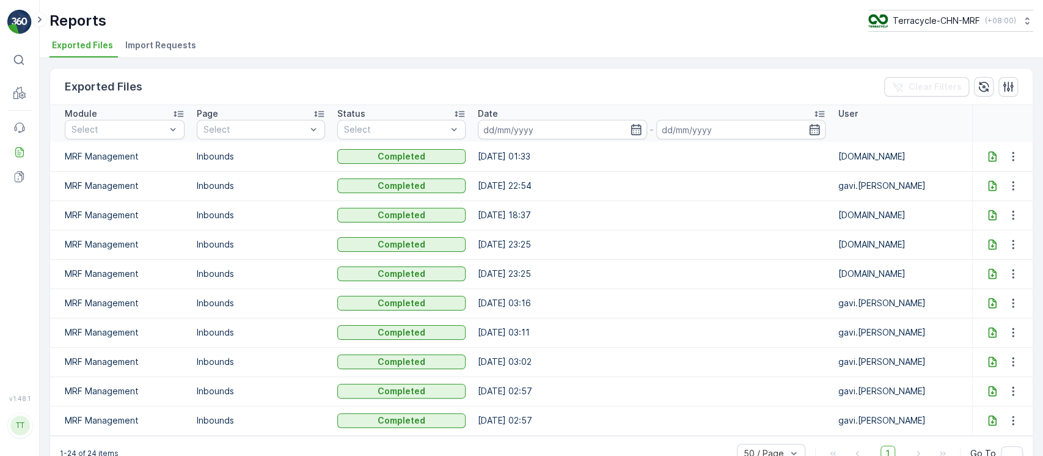
click at [186, 46] on span "Import Requests" at bounding box center [160, 45] width 71 height 12
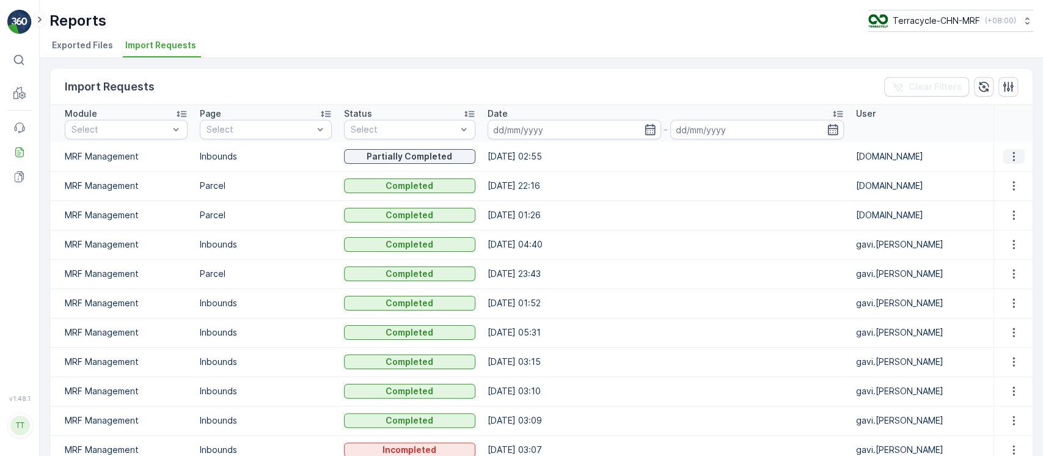
drag, startPoint x: 1007, startPoint y: 146, endPoint x: 1007, endPoint y: 153, distance: 7.4
click at [1007, 147] on td at bounding box center [1013, 156] width 39 height 29
click at [1008, 153] on icon "button" at bounding box center [1014, 156] width 12 height 12
click at [1008, 166] on div "See More Details" at bounding box center [1003, 174] width 81 height 17
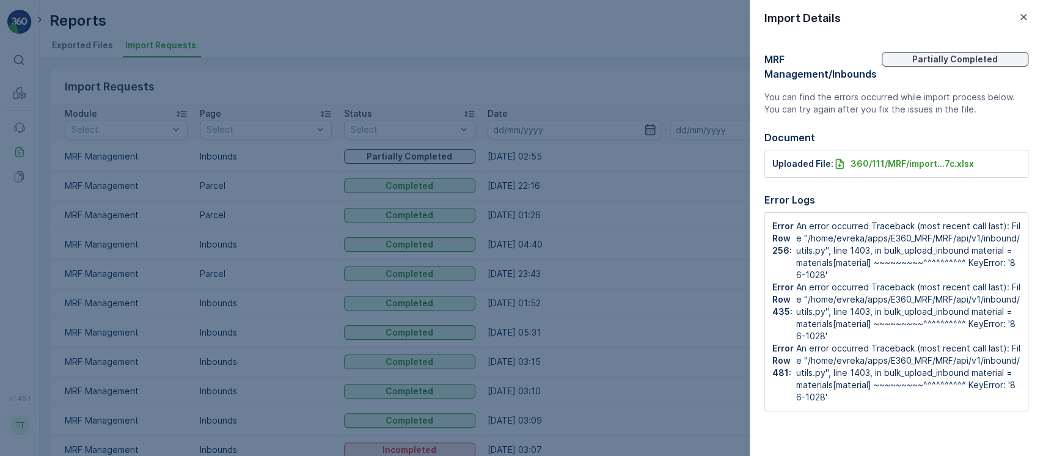
click at [188, 178] on div at bounding box center [521, 228] width 1043 height 456
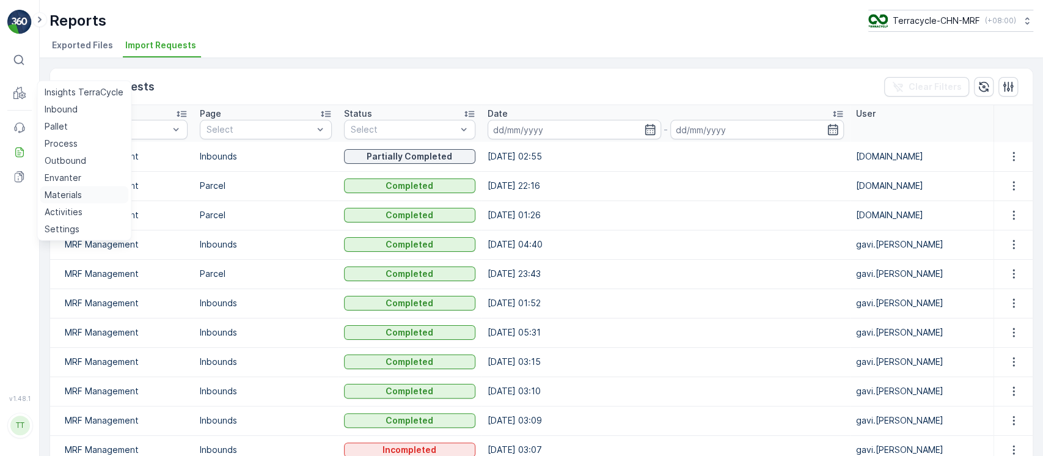
click at [78, 189] on p "Materials" at bounding box center [63, 195] width 37 height 12
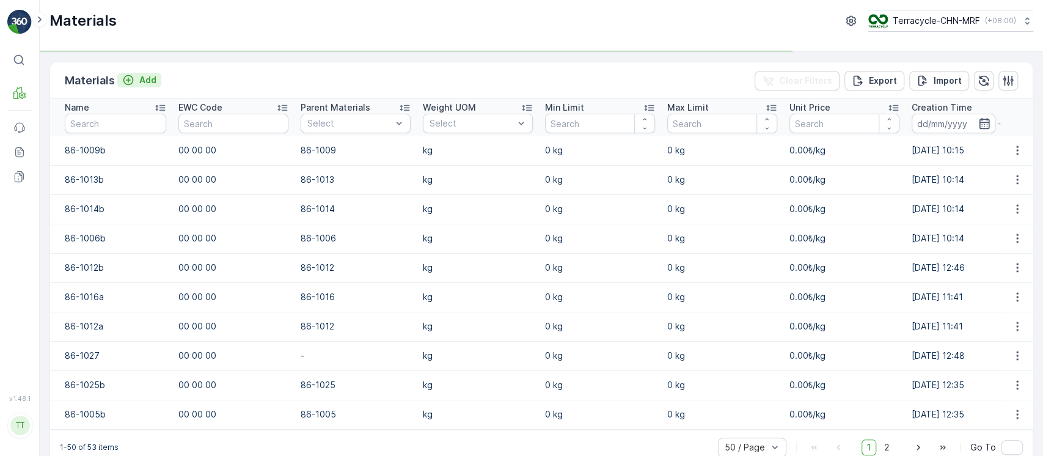
click at [141, 81] on p "Add" at bounding box center [147, 80] width 17 height 12
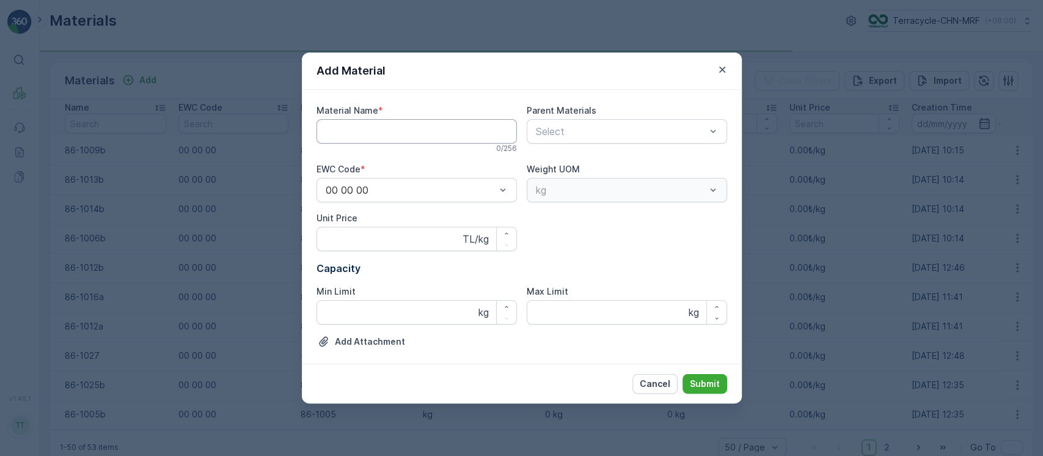
click at [381, 139] on Name "Material Name" at bounding box center [417, 131] width 200 height 24
paste Name "86-1028"
type Name "86-1028"
click at [706, 380] on p "Submit" at bounding box center [705, 384] width 30 height 12
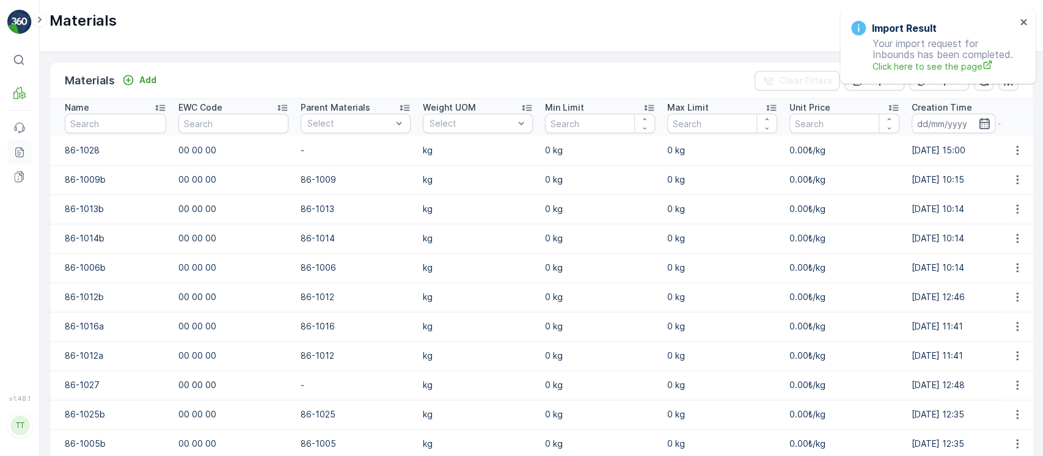
click at [25, 152] on icon at bounding box center [19, 152] width 12 height 12
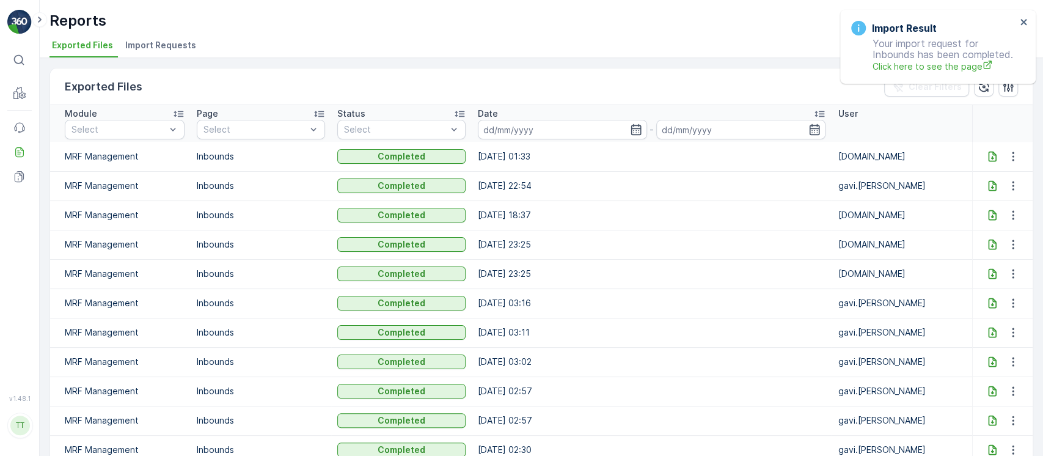
click at [600, 35] on div "Reports Terracycle-CHN-MRF ( +08:00 ) Exported Files Import Requests" at bounding box center [541, 29] width 1003 height 58
